Goal: Task Accomplishment & Management: Use online tool/utility

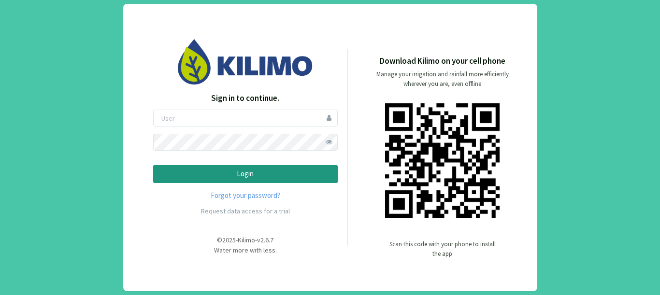
click at [77, 92] on div "Sign in to continue. Login Forgot your password? Request data access for a tria…" at bounding box center [330, 147] width 660 height 295
click at [231, 117] on input "email" at bounding box center [245, 118] width 185 height 17
type input "pliniojunior"
click at [153, 165] on button "Login" at bounding box center [245, 174] width 185 height 18
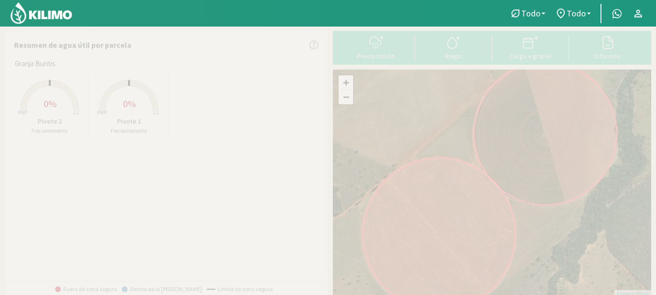
click at [302, 174] on div "Granja Buritis Created with Highcharts 9.2.2 PMP CC 0% Pivote 2 Frecuentemente …" at bounding box center [168, 169] width 317 height 222
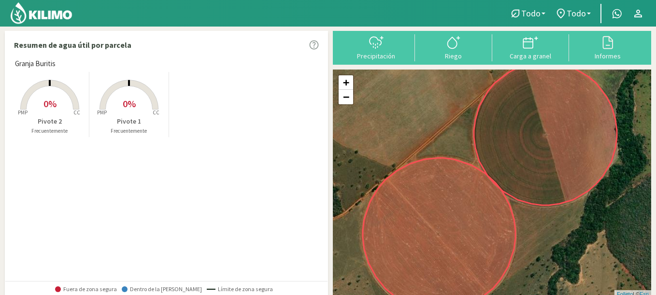
click at [147, 108] on rect at bounding box center [128, 110] width 77 height 77
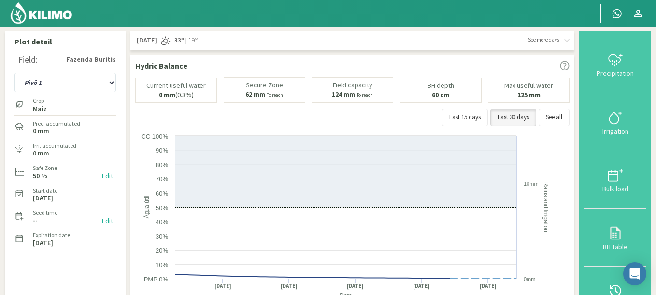
click at [125, 158] on div "Plot detail Field: Fazenda Buritis Pivô 1 Pivô 2 Crop Maiz Prec. accumulated 0 …" at bounding box center [65, 180] width 121 height 298
click at [631, 64] on div at bounding box center [615, 59] width 57 height 15
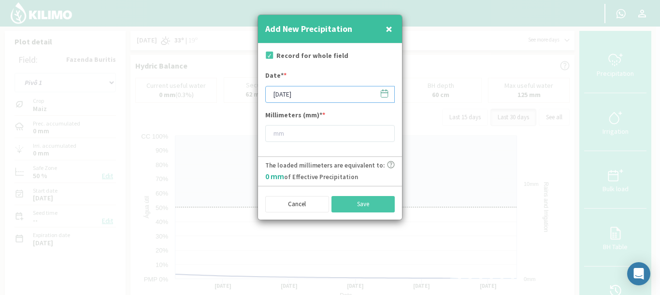
click at [390, 92] on input "03/10/2025" at bounding box center [329, 94] width 129 height 17
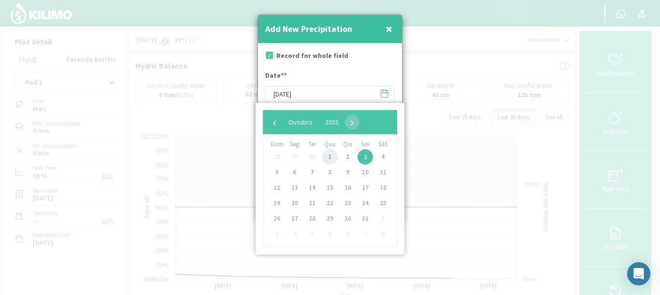
click at [327, 157] on span "1" at bounding box center [329, 156] width 15 height 15
type input "01/10/2025"
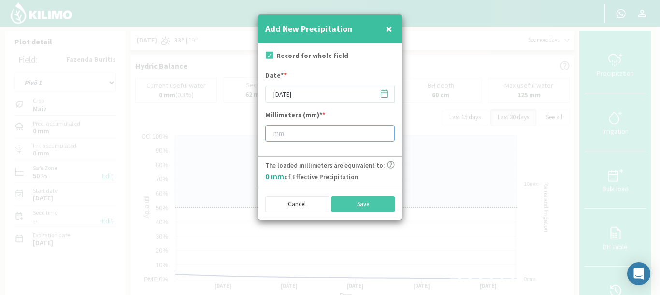
click at [324, 135] on input "number" at bounding box center [329, 133] width 129 height 17
type input "5"
click at [351, 201] on button "Save" at bounding box center [363, 204] width 64 height 16
click at [394, 33] on button "×" at bounding box center [389, 28] width 12 height 19
type input "03/10/2025"
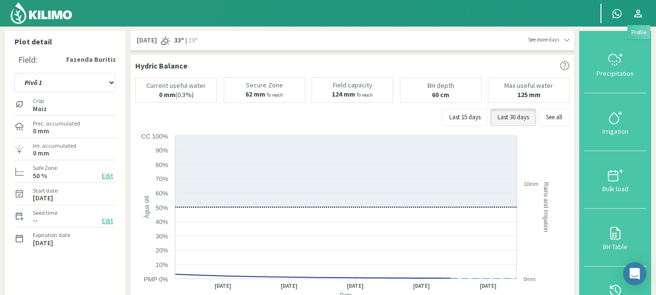
click at [640, 11] on icon at bounding box center [638, 14] width 12 height 12
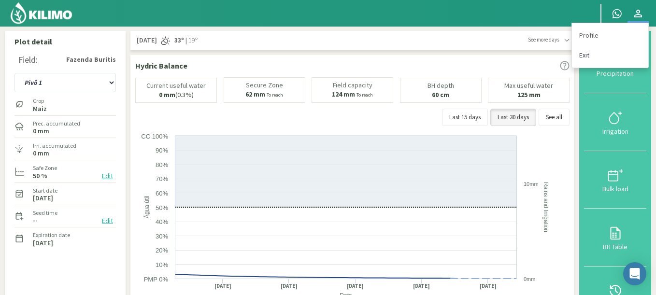
click at [594, 52] on link "Exit" at bounding box center [610, 55] width 76 height 20
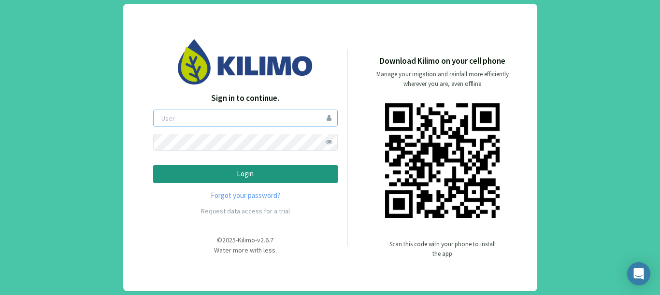
click at [184, 118] on input "email" at bounding box center [245, 118] width 185 height 17
type input "pliniojunior"
click at [153, 165] on button "Login" at bounding box center [245, 174] width 185 height 18
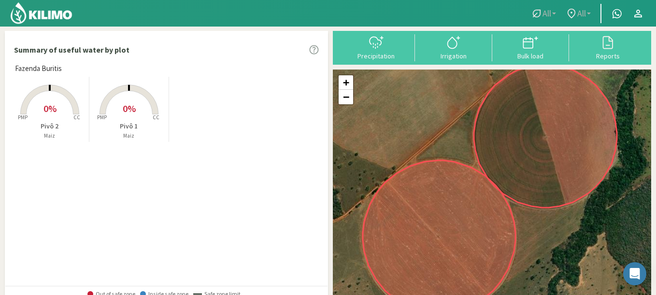
click at [264, 154] on div "Fazenda Buritis Created with Highcharts 9.2.2 PMP CC 0% Pivô 2 Maiz Created wit…" at bounding box center [168, 174] width 317 height 222
